Goal: Task Accomplishment & Management: Complete application form

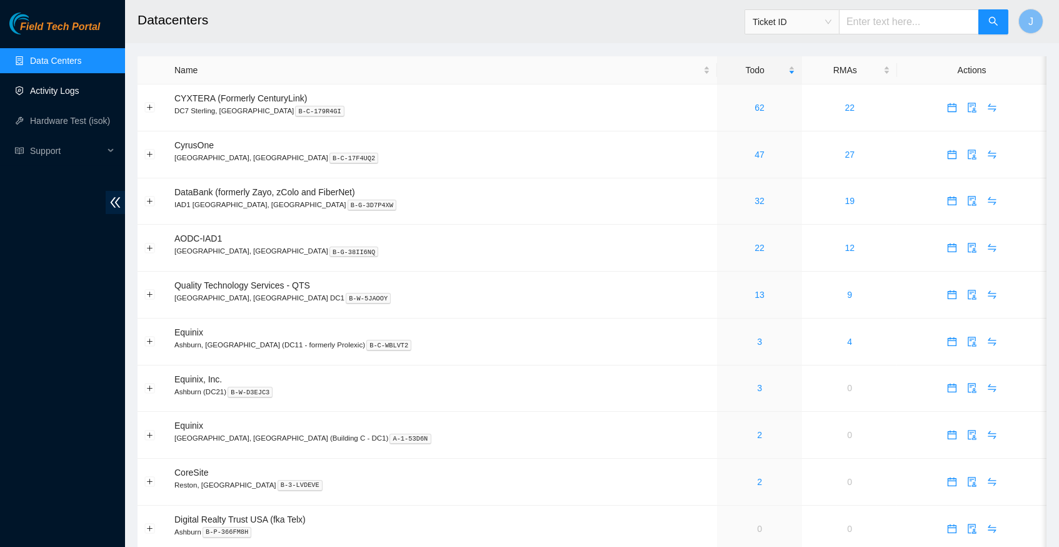
click at [48, 89] on link "Activity Logs" at bounding box center [54, 91] width 49 height 10
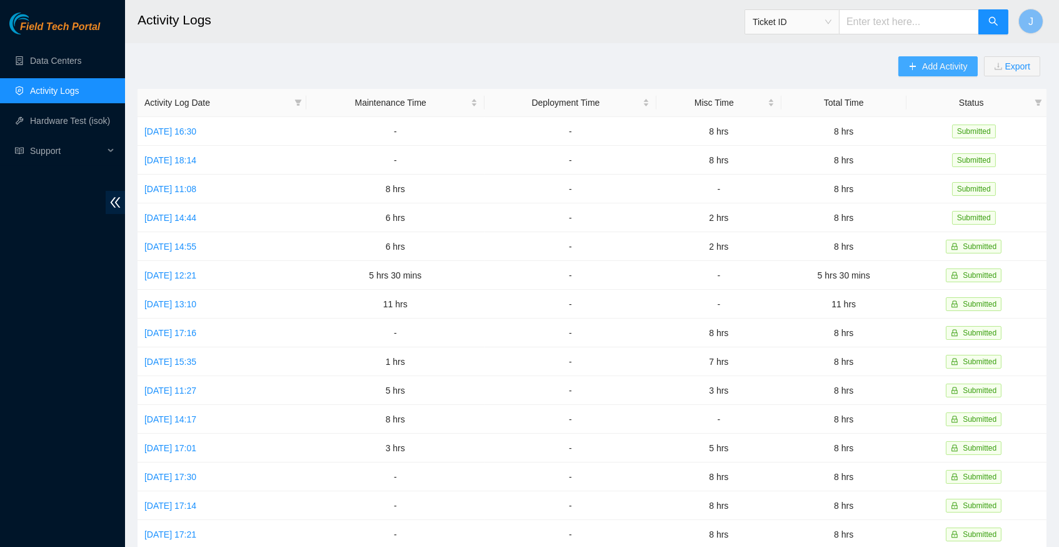
click at [934, 67] on span "Add Activity" at bounding box center [945, 66] width 45 height 14
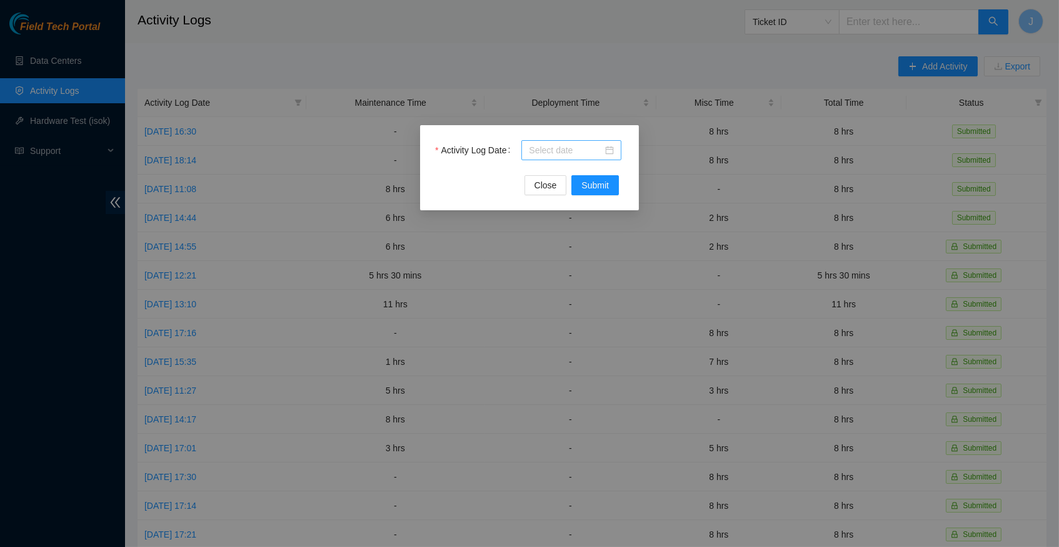
click at [610, 149] on div at bounding box center [571, 150] width 85 height 14
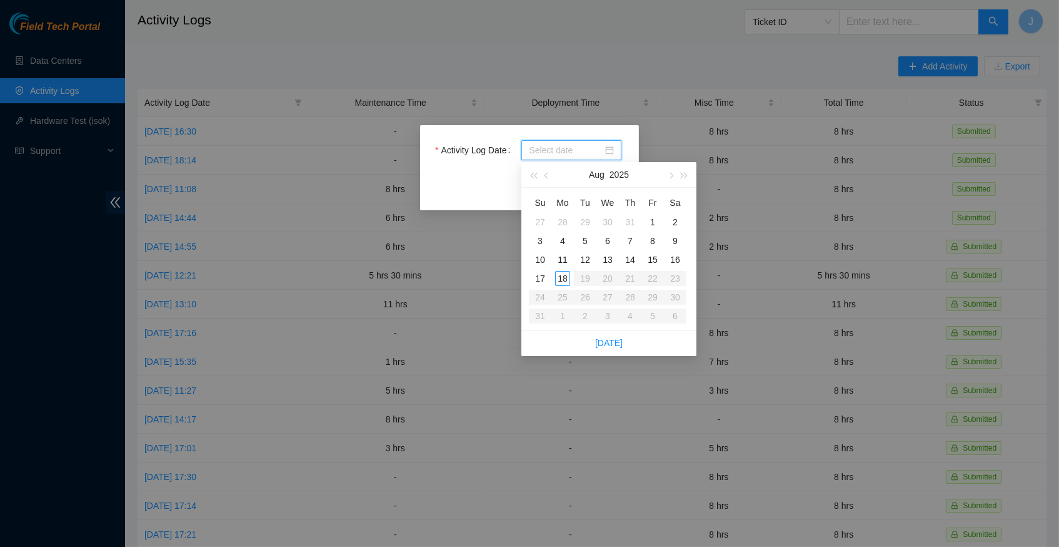
type input "2025-07-30"
click at [612, 342] on link "Today" at bounding box center [609, 343] width 28 height 10
type input "2025-08-18"
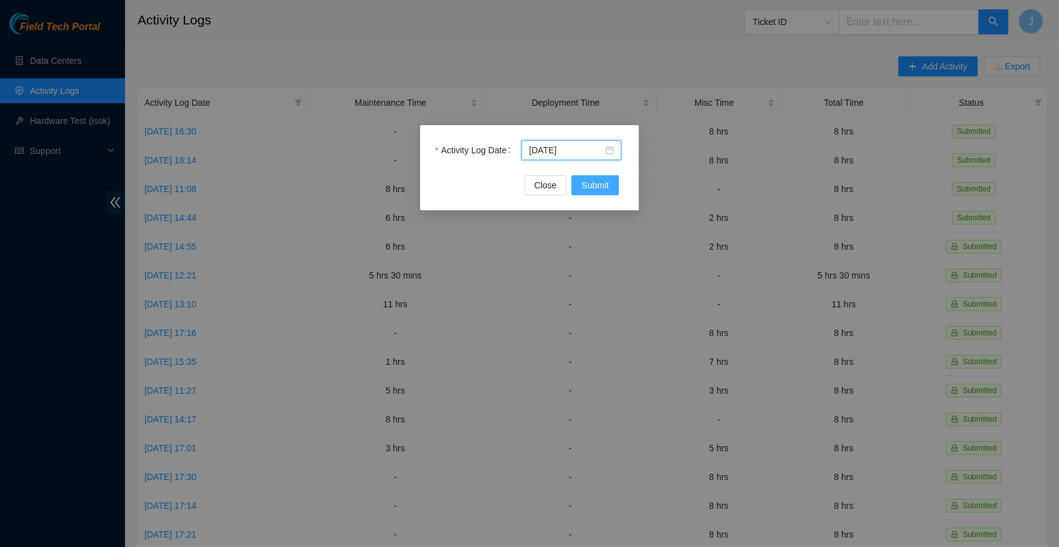
click at [597, 182] on span "Submit" at bounding box center [596, 185] width 28 height 14
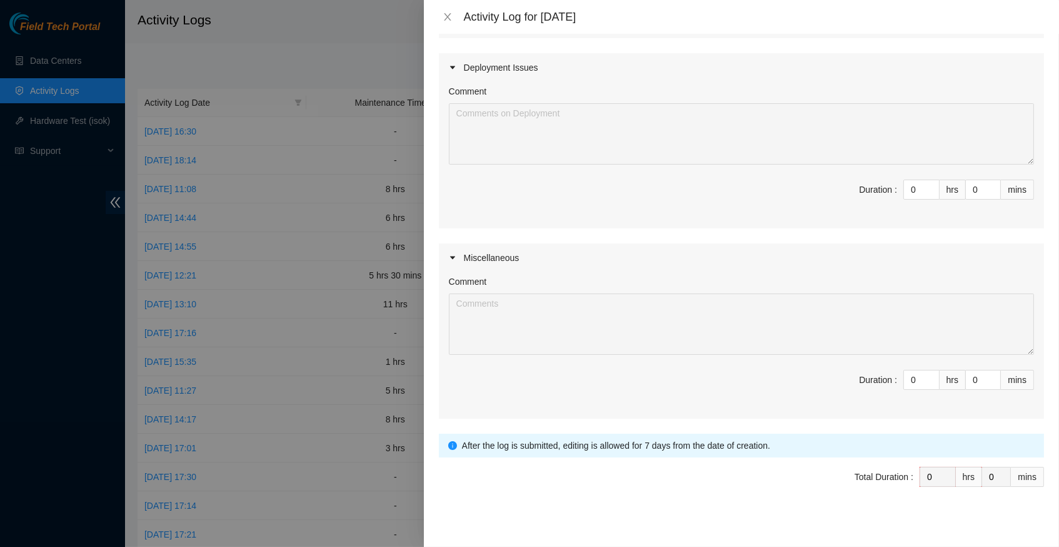
scroll to position [284, 0]
type input "1"
click at [931, 373] on span "up" at bounding box center [933, 377] width 8 height 8
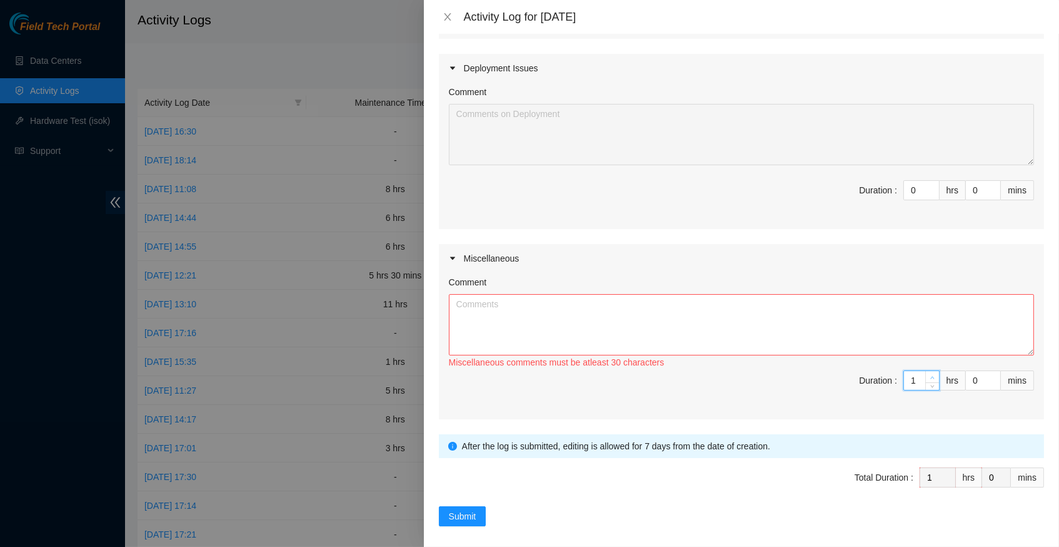
type input "2"
click at [931, 373] on span "up" at bounding box center [933, 377] width 8 height 8
type input "3"
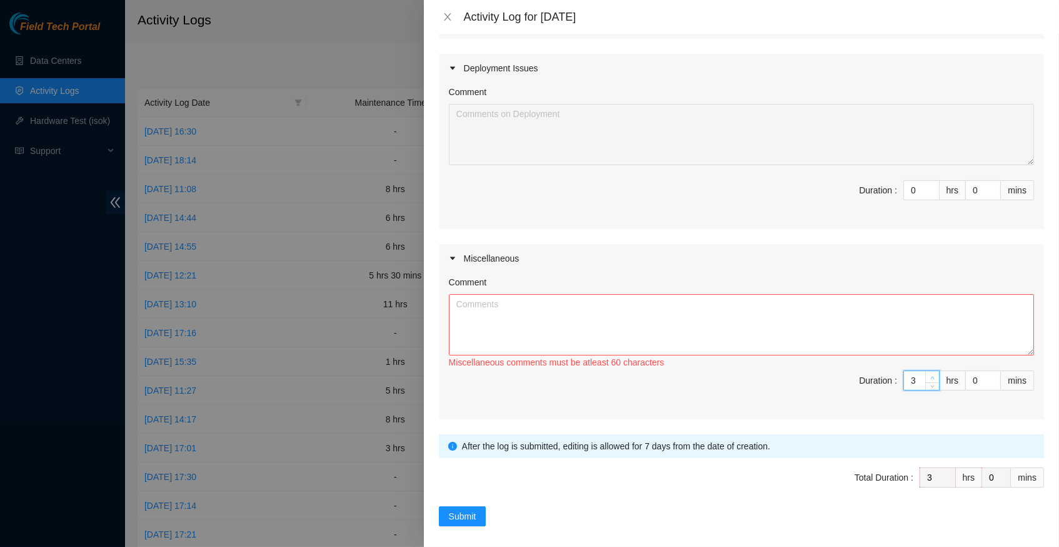
click at [931, 373] on span "up" at bounding box center [933, 377] width 8 height 8
type input "4"
click at [931, 373] on span "up" at bounding box center [933, 377] width 8 height 8
type input "5"
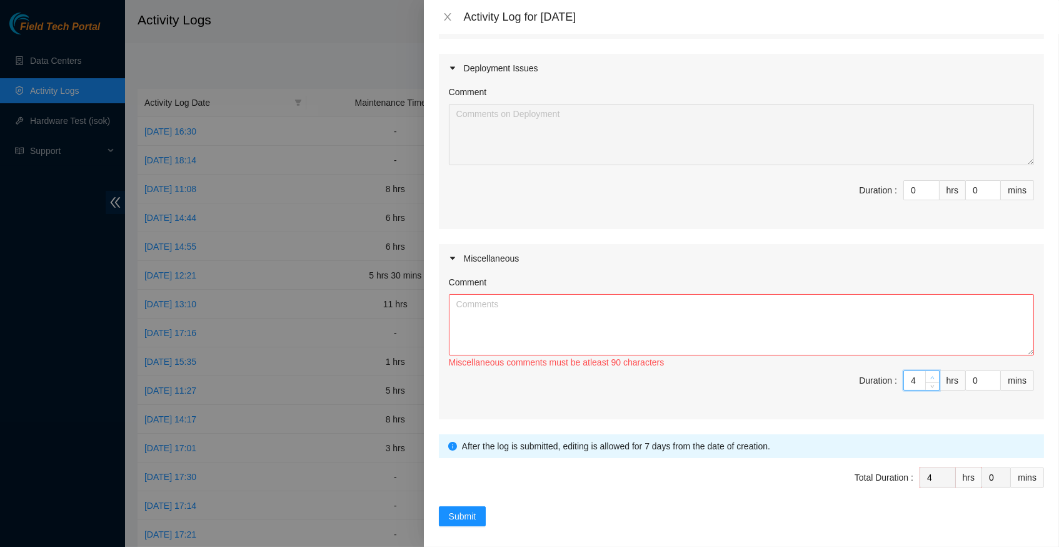
type input "5"
click at [931, 373] on span "up" at bounding box center [933, 377] width 8 height 8
type input "6"
click at [931, 373] on span "up" at bounding box center [933, 377] width 8 height 8
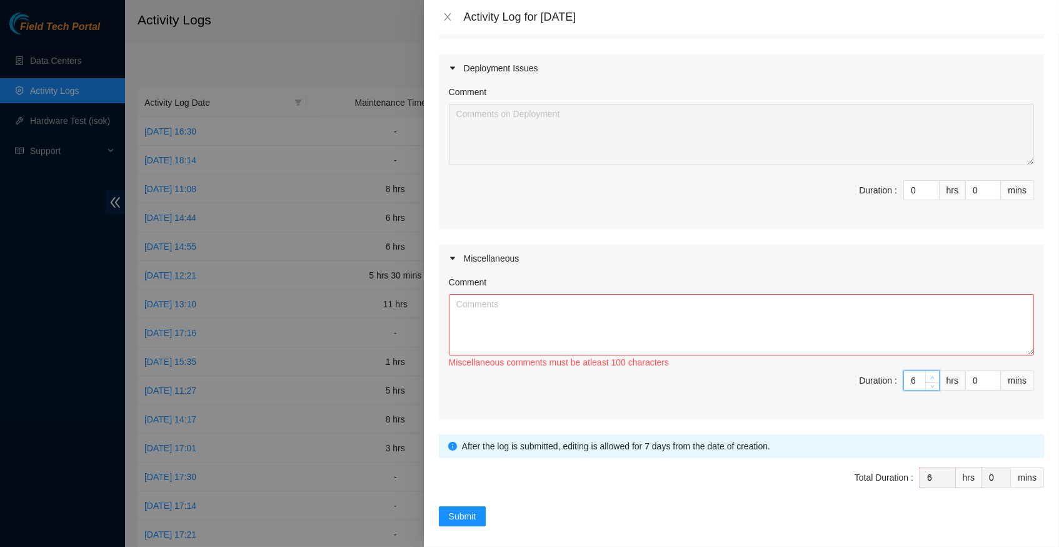
type input "7"
click at [931, 373] on span "up" at bounding box center [933, 377] width 8 height 8
type input "8"
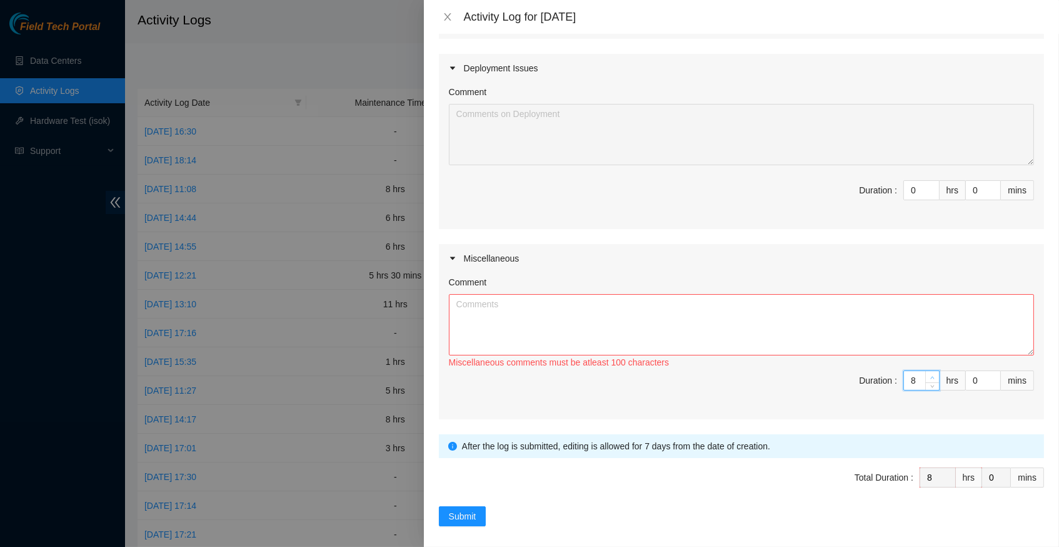
click at [931, 373] on span "up" at bounding box center [933, 377] width 8 height 8
click at [719, 311] on textarea "Comment" at bounding box center [741, 324] width 585 height 61
paste textarea "Hey Nigel, EOD Report, -attached rack mounts -completed CON connections for swi…"
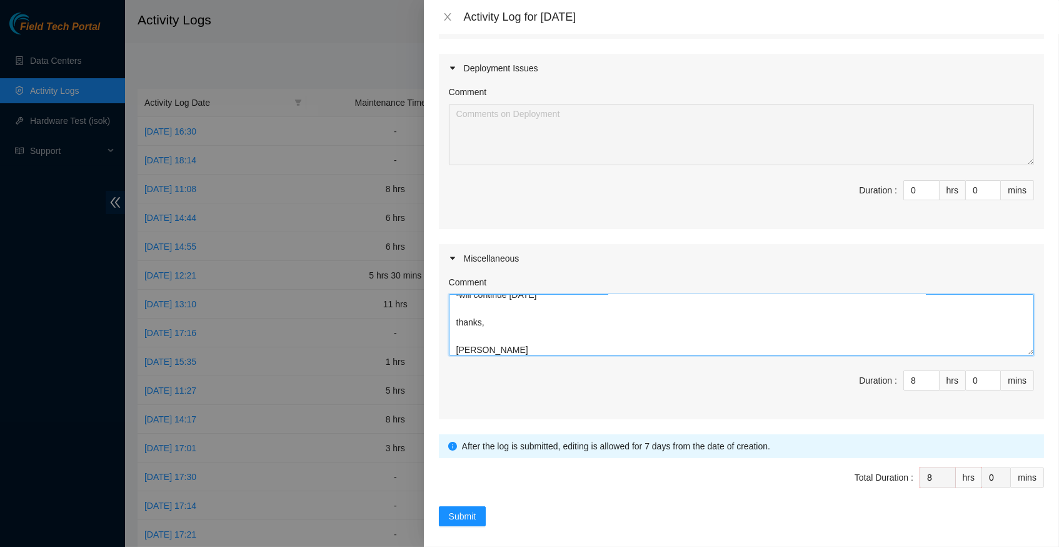
scroll to position [145, 0]
type textarea "Hey Nigel, EOD Report, -attached rack mounts -completed CON connections for swi…"
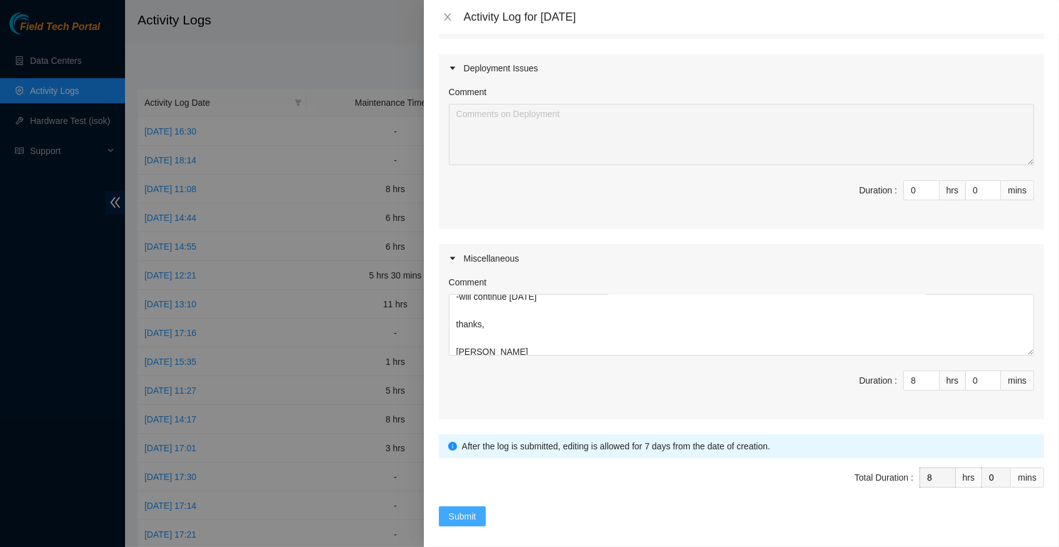
click at [468, 509] on span "Submit" at bounding box center [463, 516] width 28 height 14
